Goal: Transaction & Acquisition: Purchase product/service

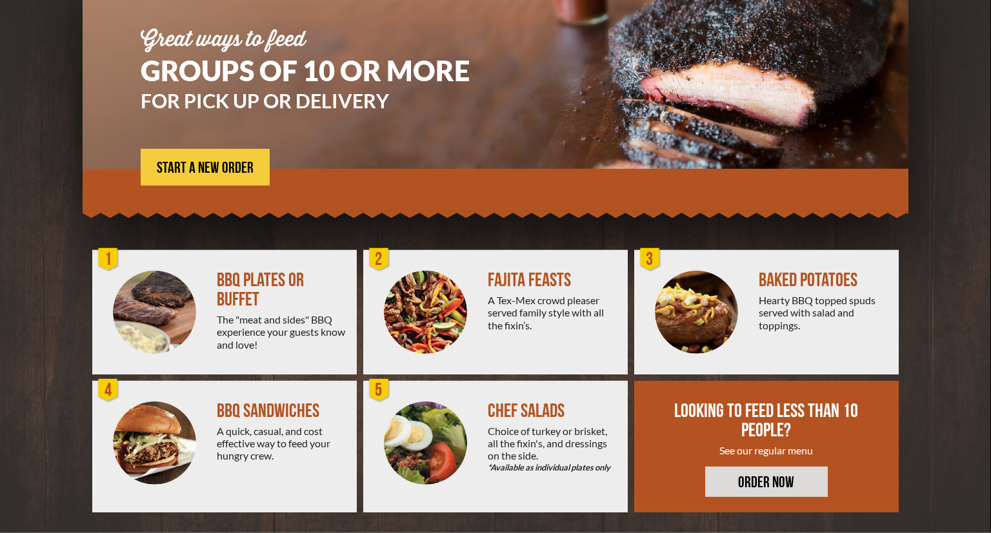
scroll to position [146, 0]
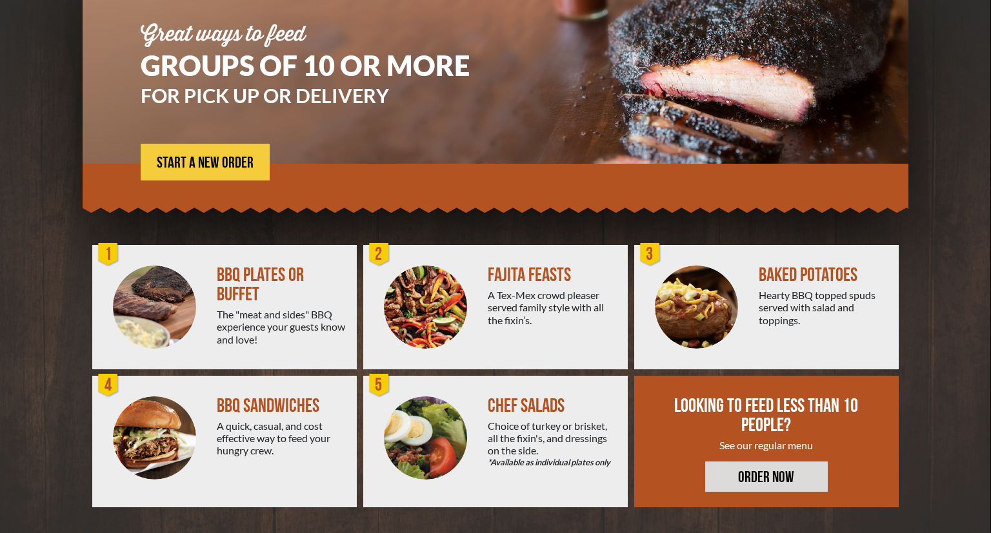
click at [246, 321] on div "The "meat and sides" BBQ experience your guests know and love!" at bounding box center [282, 326] width 130 height 37
click at [253, 271] on div "BBQ PLATES OR BUFFET" at bounding box center [282, 285] width 130 height 39
click at [284, 284] on div "BBQ PLATES OR BUFFET" at bounding box center [282, 285] width 130 height 39
click at [268, 268] on div "BBQ PLATES OR BUFFET" at bounding box center [282, 285] width 130 height 39
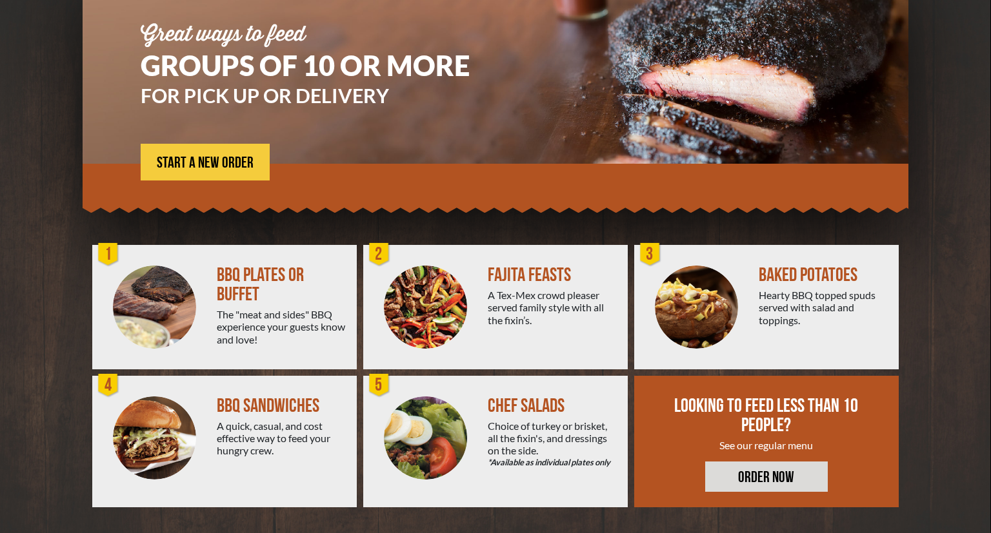
click at [268, 268] on div "BBQ PLATES OR BUFFET" at bounding box center [282, 285] width 130 height 39
click at [210, 155] on link "START A NEW ORDER" at bounding box center [205, 162] width 129 height 37
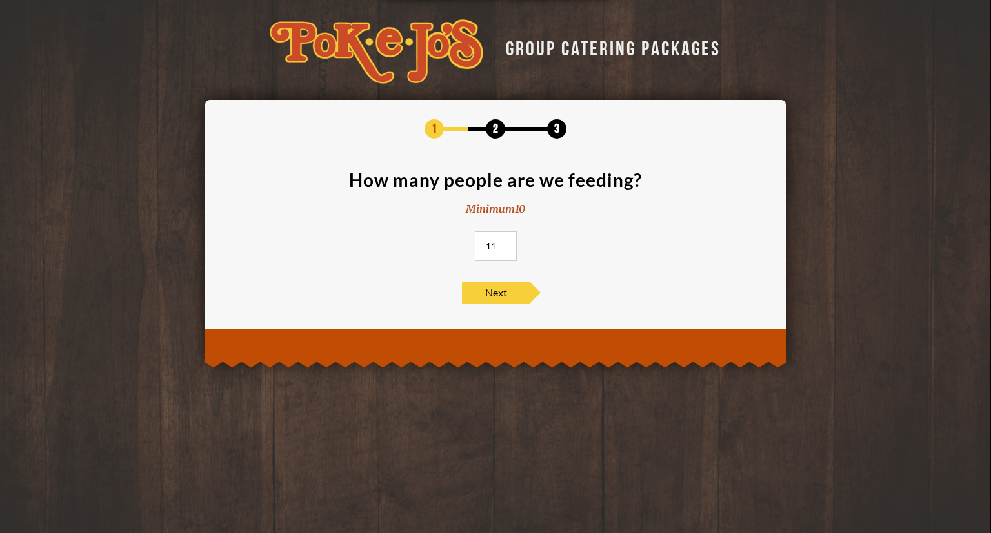
click at [505, 244] on input "11" at bounding box center [496, 247] width 42 height 30
click at [505, 244] on input "12" at bounding box center [496, 247] width 42 height 30
click at [505, 244] on input "13" at bounding box center [496, 247] width 42 height 30
click at [505, 244] on input "14" at bounding box center [496, 247] width 42 height 30
click at [505, 244] on input "15" at bounding box center [496, 247] width 42 height 30
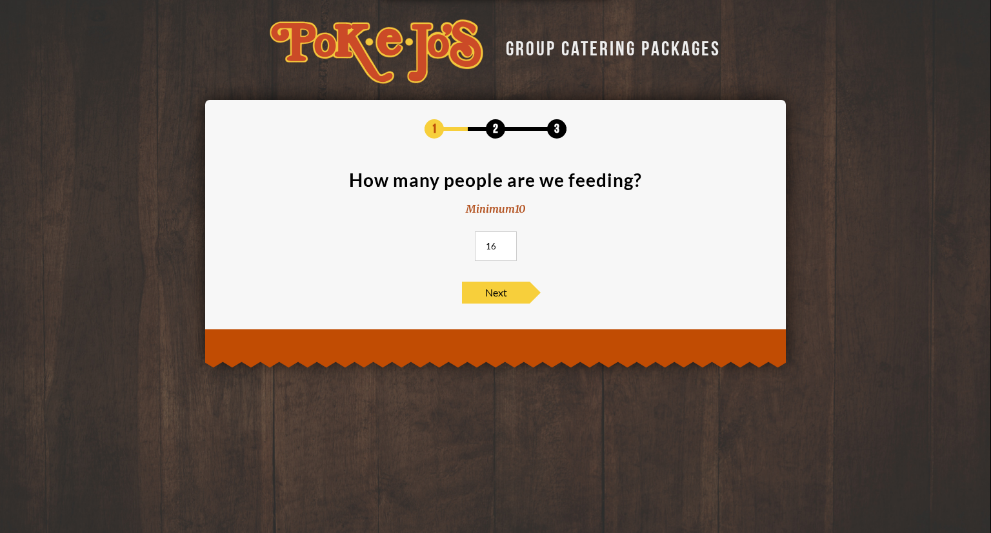
type input "16"
click at [505, 244] on input "16" at bounding box center [496, 247] width 42 height 30
click at [490, 290] on span "Next" at bounding box center [496, 293] width 68 height 22
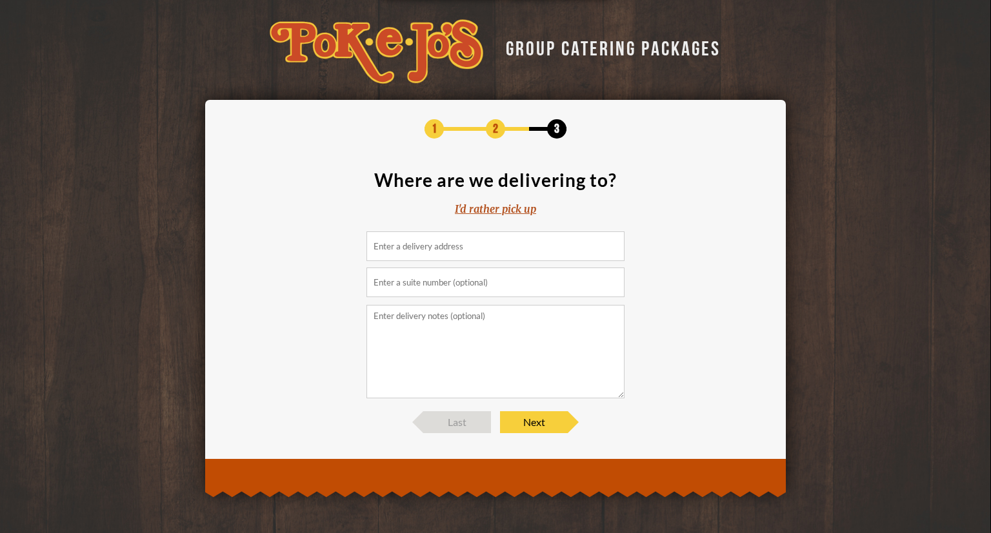
click at [492, 252] on input at bounding box center [495, 247] width 258 height 30
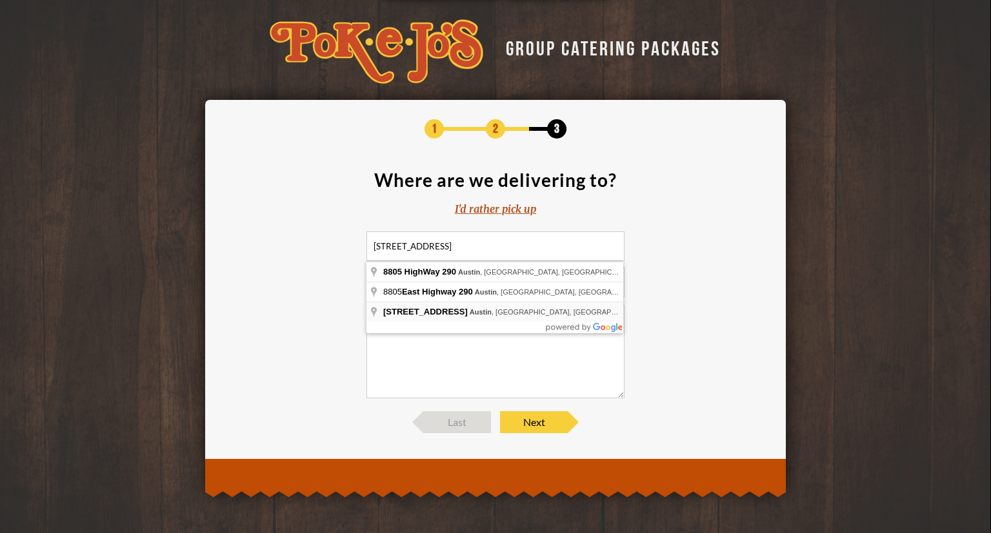
type input "[STREET_ADDRESS]"
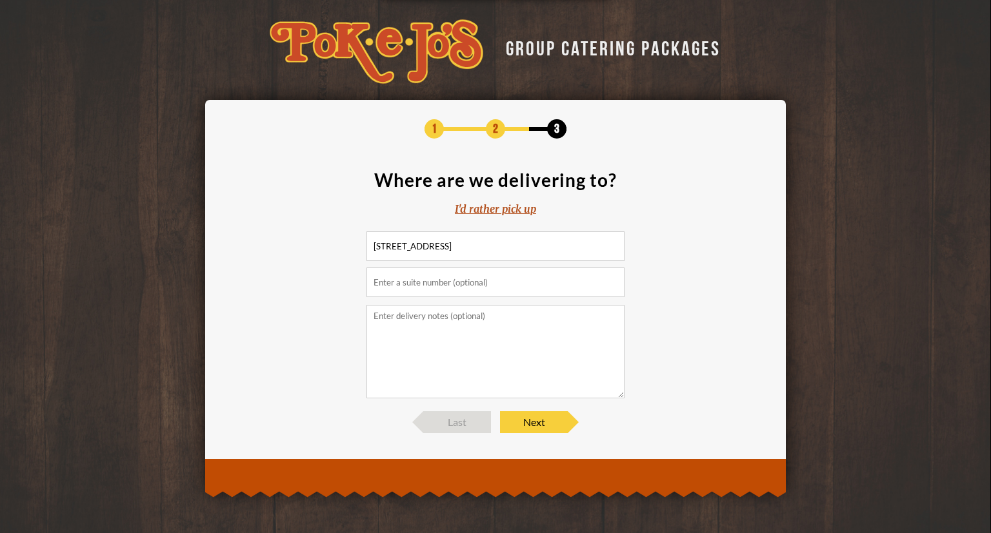
click at [535, 288] on input "text" at bounding box center [495, 283] width 258 height 30
type input "Suite 120"
click at [526, 387] on textarea at bounding box center [495, 352] width 258 height 94
drag, startPoint x: 396, startPoint y: 252, endPoint x: 352, endPoint y: 252, distance: 44.5
click at [366, 252] on input "[STREET_ADDRESS]" at bounding box center [495, 247] width 258 height 30
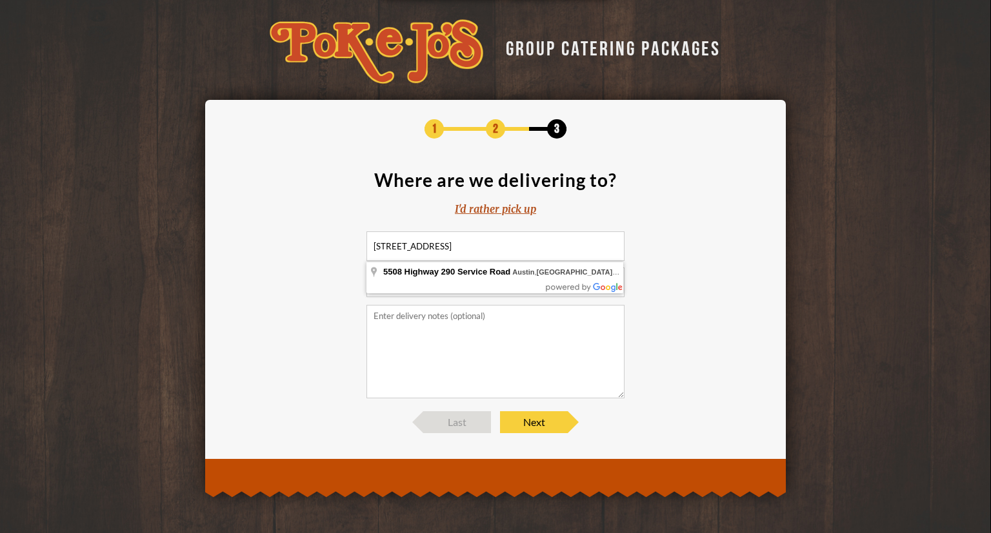
click at [590, 248] on input "[STREET_ADDRESS]" at bounding box center [495, 247] width 258 height 30
click at [512, 332] on textarea at bounding box center [495, 352] width 258 height 94
click at [407, 241] on input "[STREET_ADDRESS]" at bounding box center [495, 247] width 258 height 30
type input "[STREET_ADDRESS]"
click at [465, 339] on textarea at bounding box center [495, 352] width 258 height 94
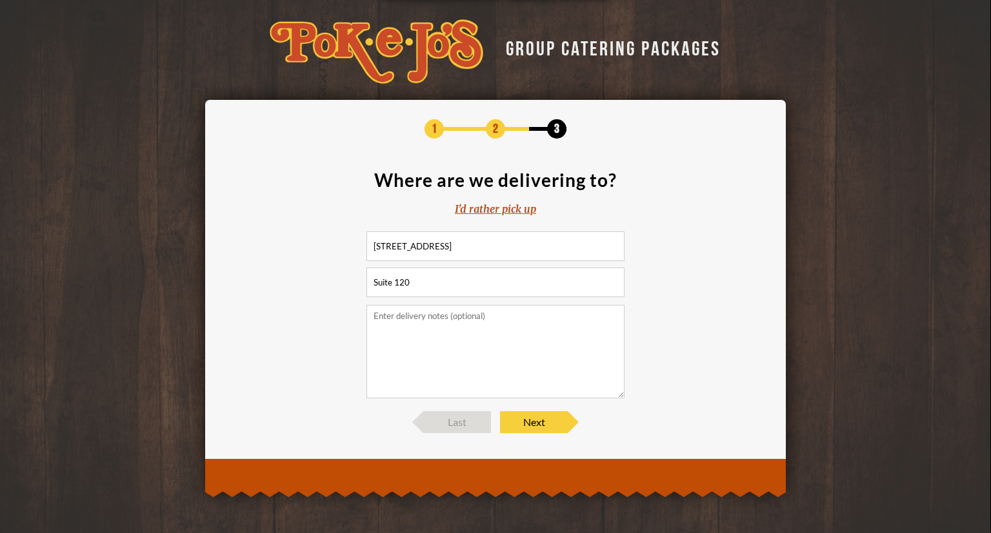
click at [373, 280] on input "Suite 120" at bounding box center [495, 283] width 258 height 30
type input "Bldg A Suite 120"
click at [406, 329] on textarea at bounding box center [495, 352] width 258 height 94
click at [374, 327] on textarea "In [GEOGRAPHIC_DATA] next door to the Soc Sec Admin Bldg. Bldg A and our suite …" at bounding box center [495, 352] width 258 height 94
click at [451, 337] on textarea "In [GEOGRAPHIC_DATA] next door to the Soc Sec Admin Bldg. We are in [GEOGRAPHIC…" at bounding box center [495, 352] width 258 height 94
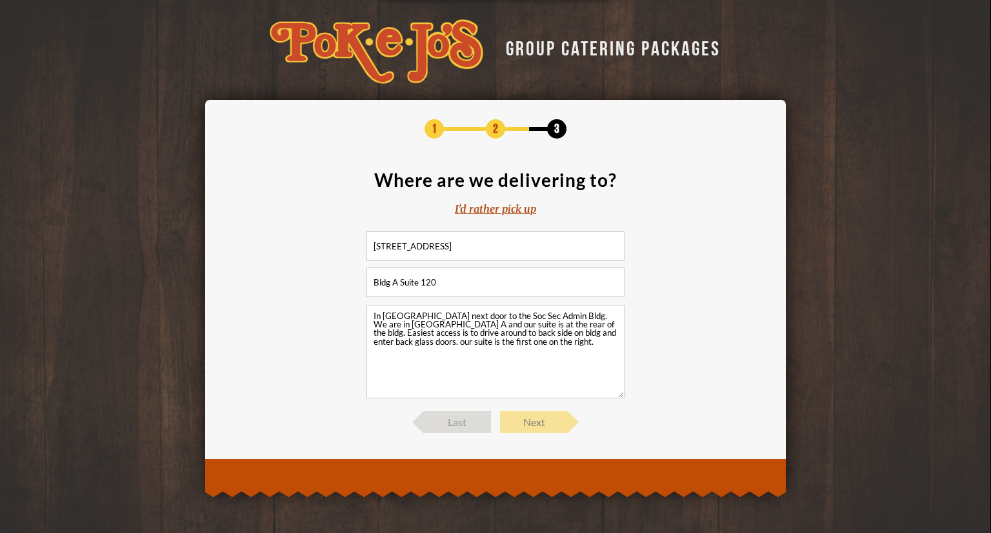
type textarea "In [GEOGRAPHIC_DATA] next door to the Soc Sec Admin Bldg. We are in [GEOGRAPHIC…"
click at [538, 428] on span "Next" at bounding box center [534, 423] width 68 height 22
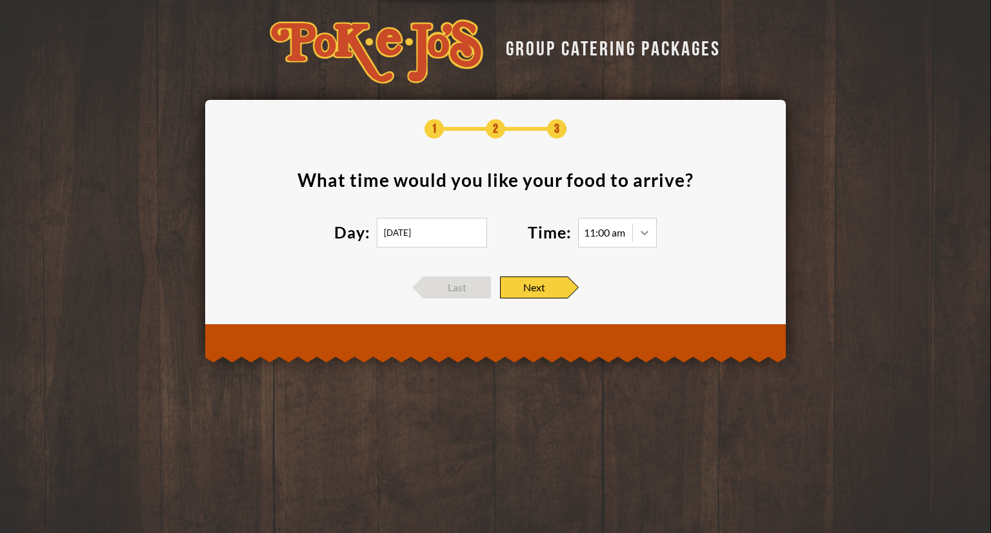
click at [649, 234] on icon at bounding box center [644, 232] width 13 height 13
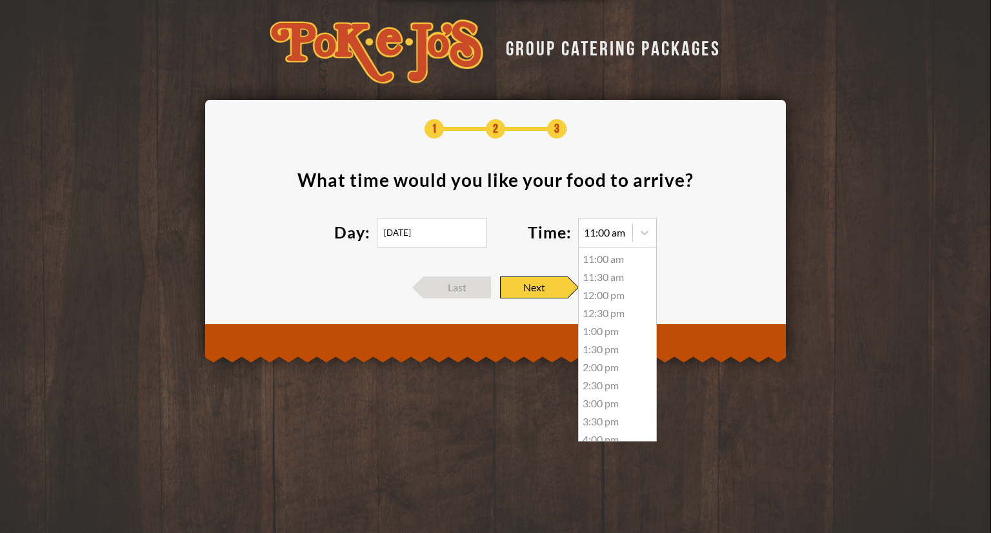
click at [617, 275] on div "11:30 am" at bounding box center [617, 277] width 77 height 18
click at [646, 230] on icon at bounding box center [644, 232] width 13 height 13
click at [619, 272] on div "11:30 am" at bounding box center [617, 277] width 77 height 18
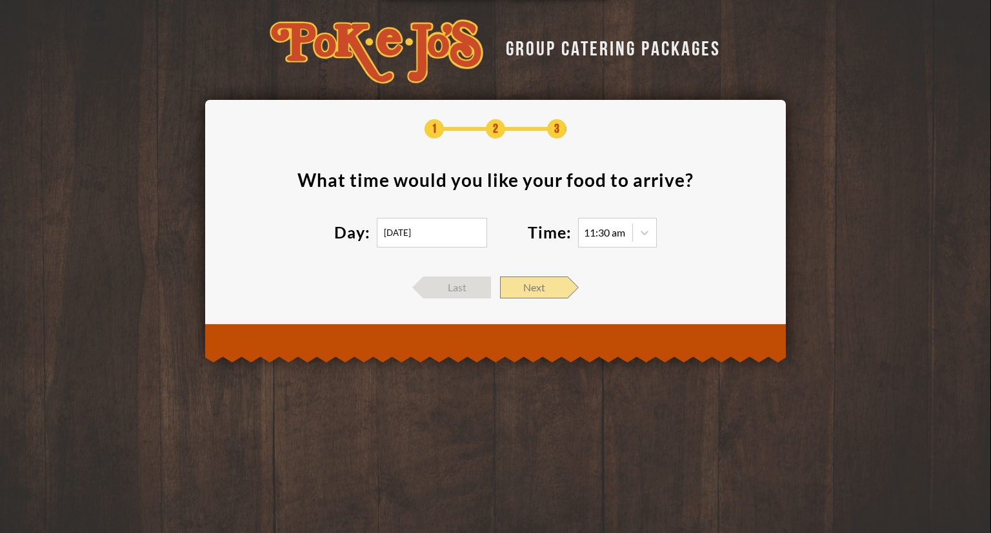
click at [559, 290] on span "Next" at bounding box center [534, 288] width 68 height 22
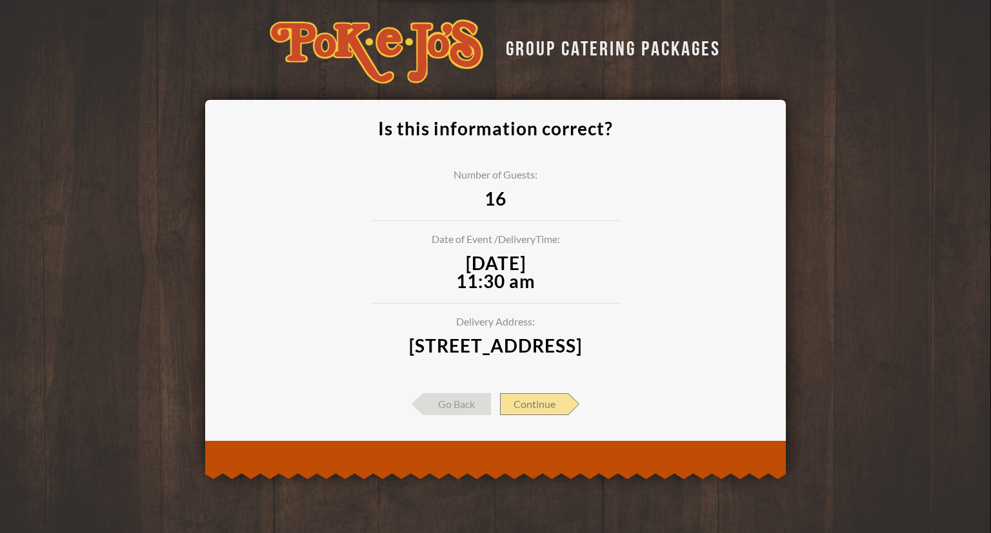
click at [527, 414] on span "Continue" at bounding box center [534, 404] width 68 height 22
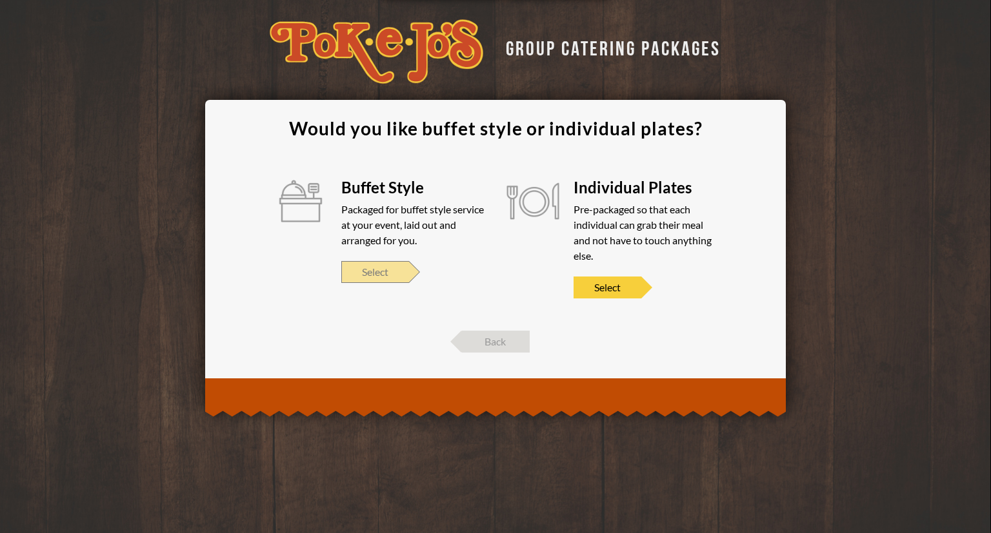
click at [373, 262] on span "Select" at bounding box center [375, 272] width 68 height 22
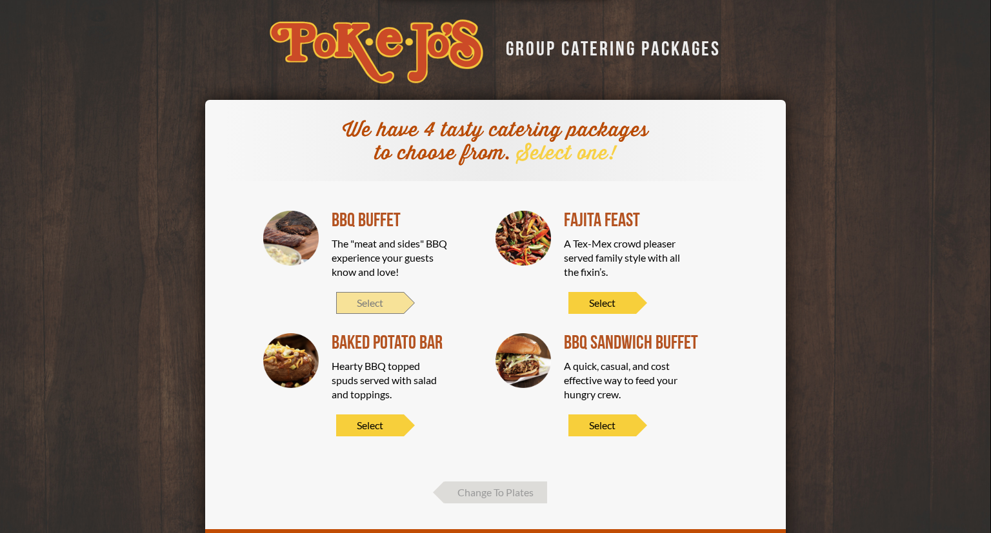
click at [391, 304] on span "Select" at bounding box center [370, 303] width 68 height 22
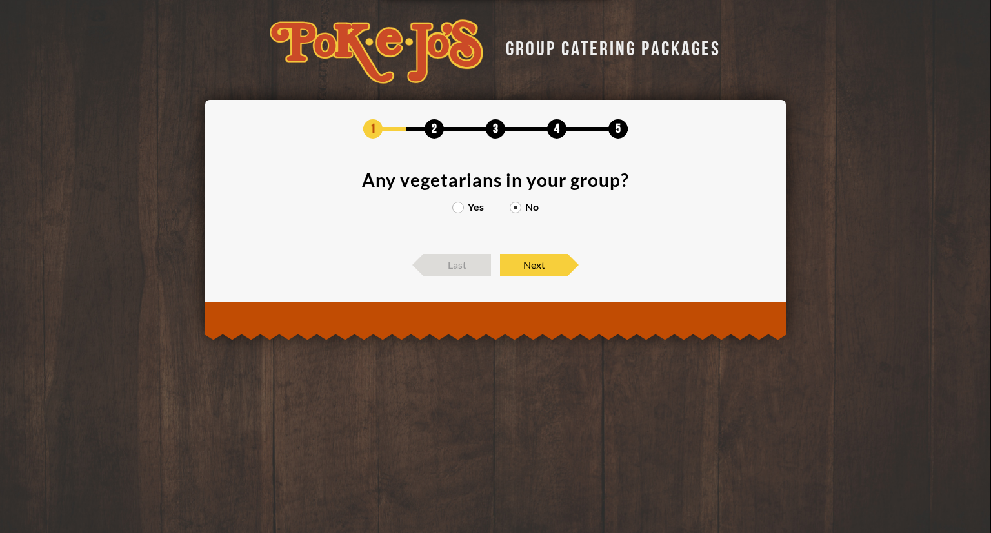
click at [464, 206] on label "Yes" at bounding box center [468, 207] width 32 height 10
click at [0, 0] on input "Yes" at bounding box center [0, 0] width 0 height 0
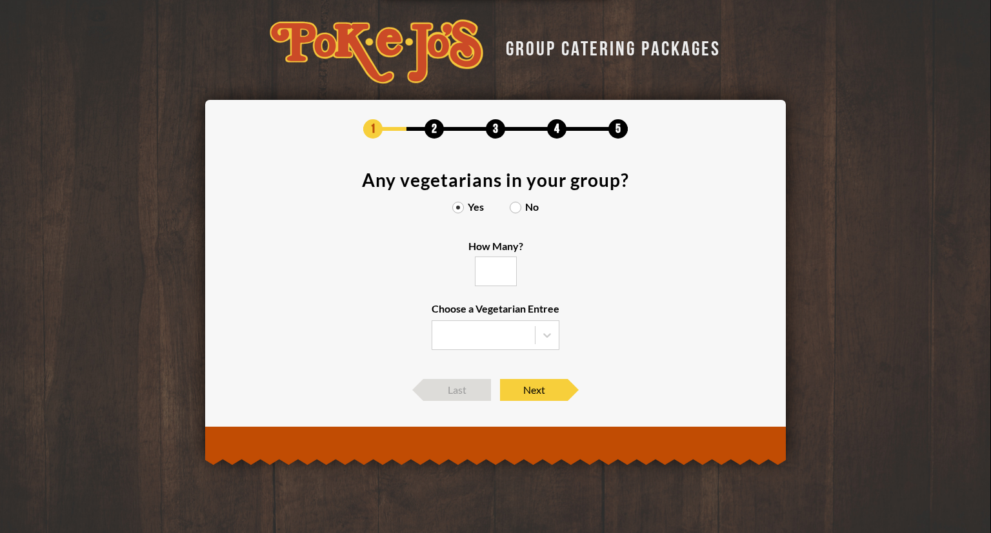
click at [503, 264] on input "How Many?" at bounding box center [496, 272] width 42 height 30
type input "1"
click at [503, 270] on input "1" at bounding box center [496, 272] width 42 height 30
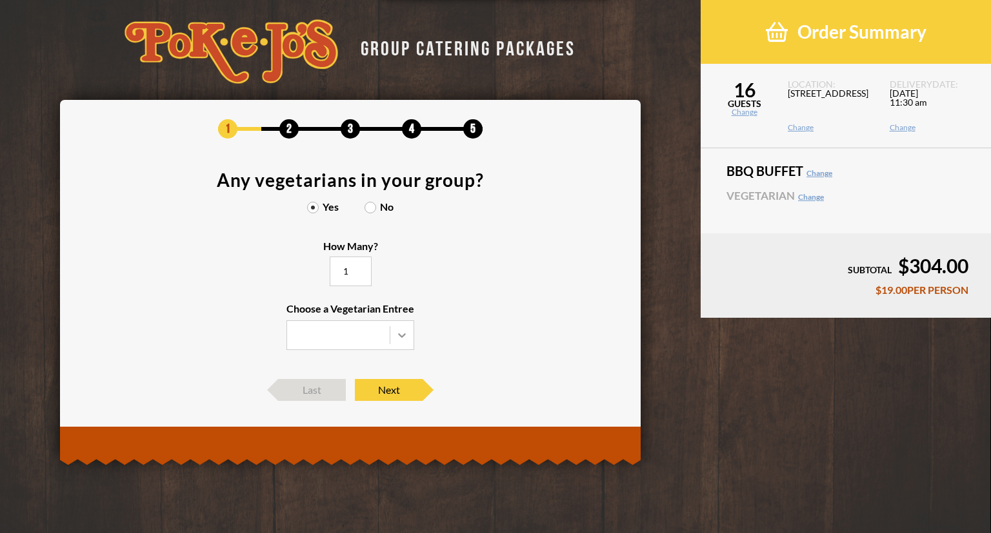
click at [408, 325] on div at bounding box center [401, 335] width 23 height 23
click at [0, 0] on input "Choose a Vegetarian Entree" at bounding box center [0, 0] width 0 height 0
click at [372, 366] on div "Veggie Skewers" at bounding box center [350, 362] width 126 height 18
click at [0, 0] on input "Choose a Vegetarian Entree Veggie Skewers Baked Potato Entree Salad" at bounding box center [0, 0] width 0 height 0
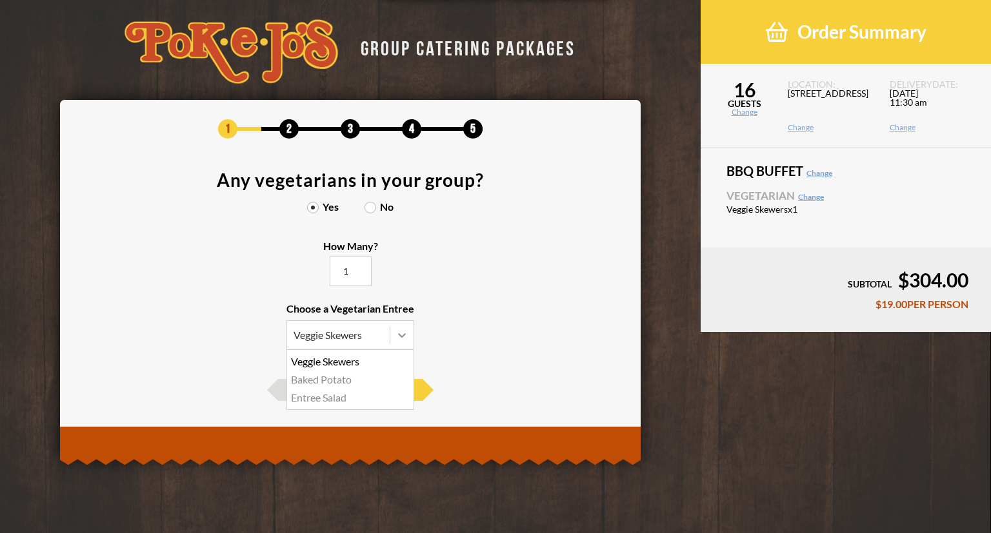
click at [403, 334] on icon at bounding box center [401, 335] width 13 height 13
click at [0, 0] on input "Choose a Vegetarian Entree Veggie Skewers Veggie Skewers Baked Potato Entree Sa…" at bounding box center [0, 0] width 0 height 0
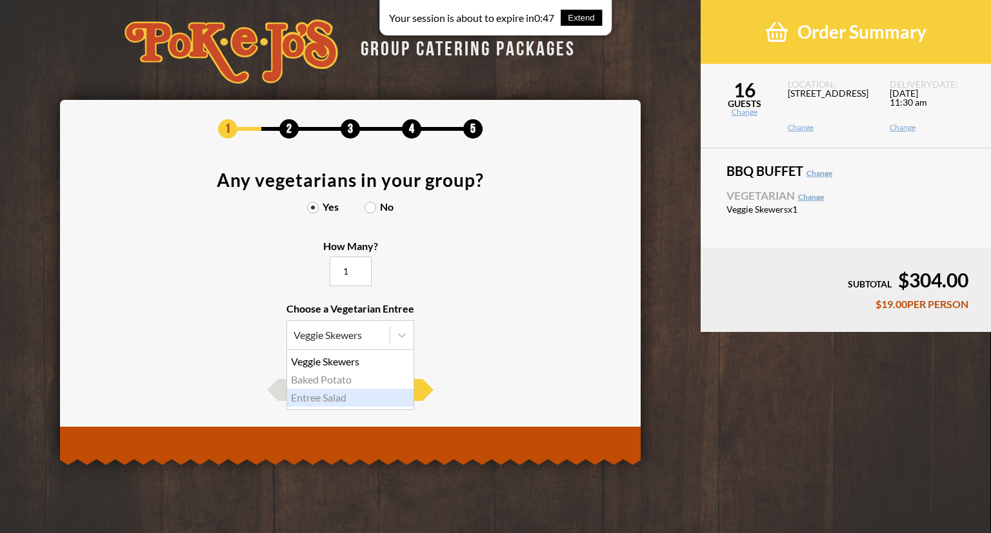
click at [587, 21] on button "Extend" at bounding box center [581, 18] width 41 height 16
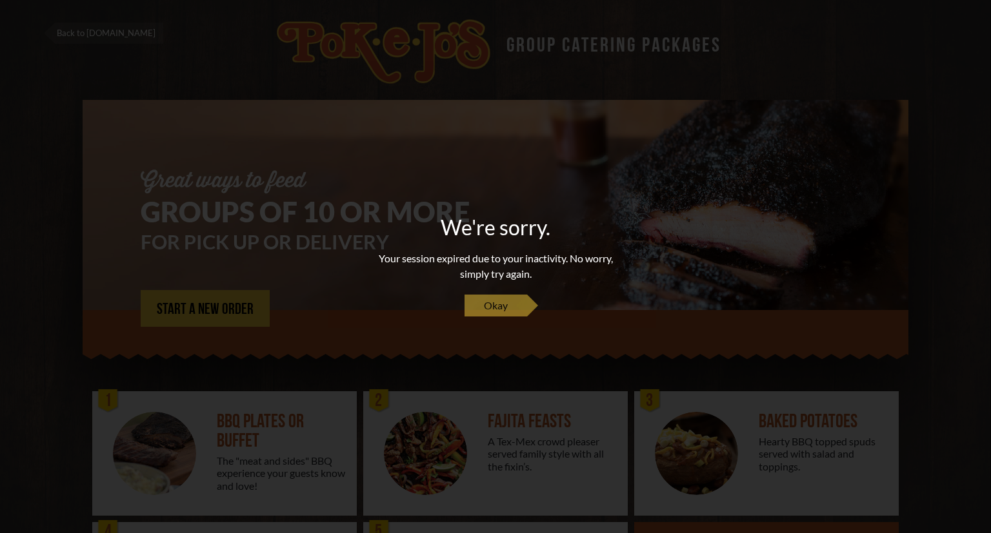
click at [525, 308] on link "Okay" at bounding box center [495, 306] width 63 height 22
